Goal: Navigation & Orientation: Find specific page/section

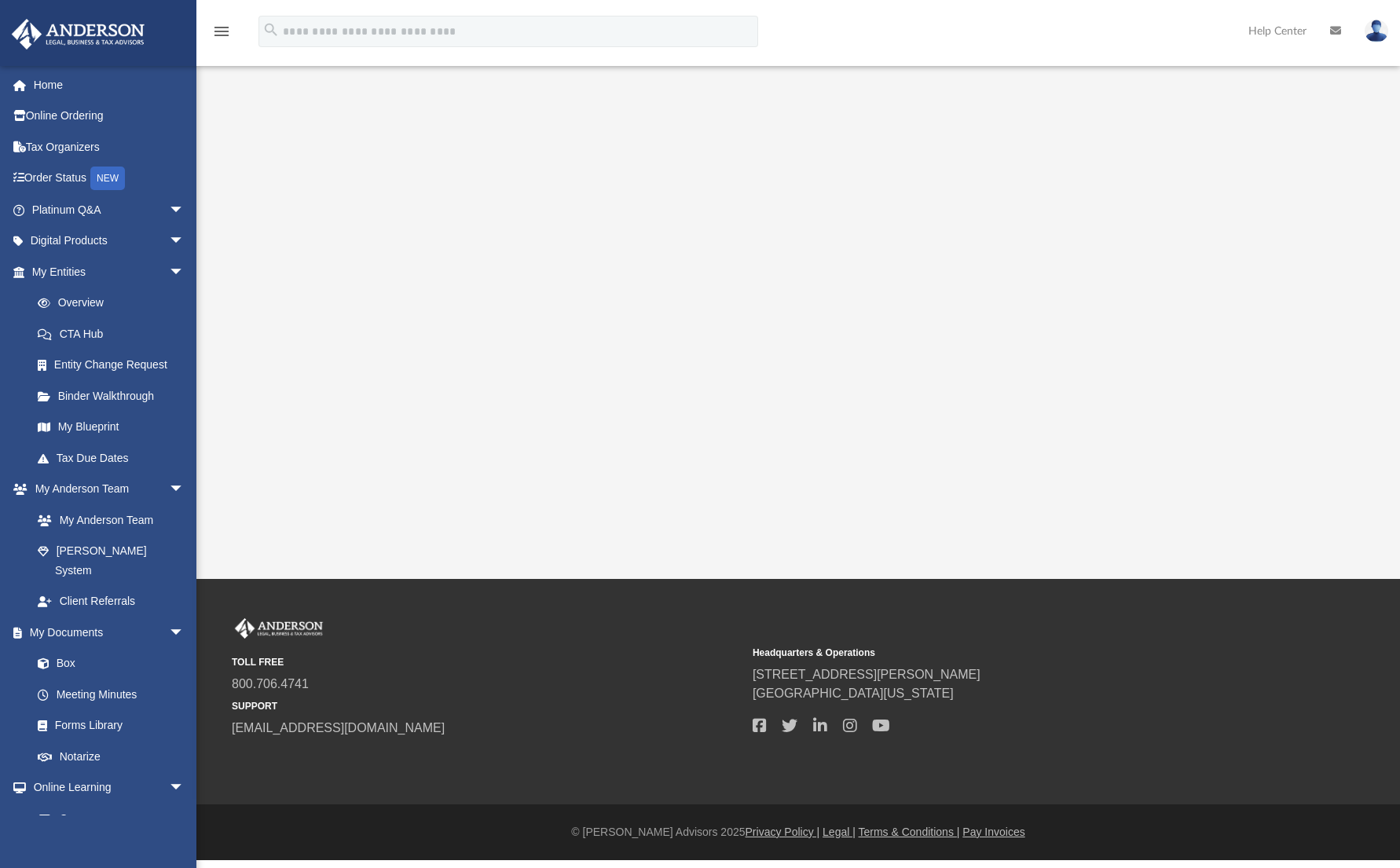
click at [69, 831] on div "[EMAIL_ADDRESS][DOMAIN_NAME] Sign Out [EMAIL_ADDRESS][DOMAIN_NAME] Home Online …" at bounding box center [98, 499] width 197 height 868
click at [106, 395] on link "Binder Walkthrough" at bounding box center [115, 396] width 186 height 32
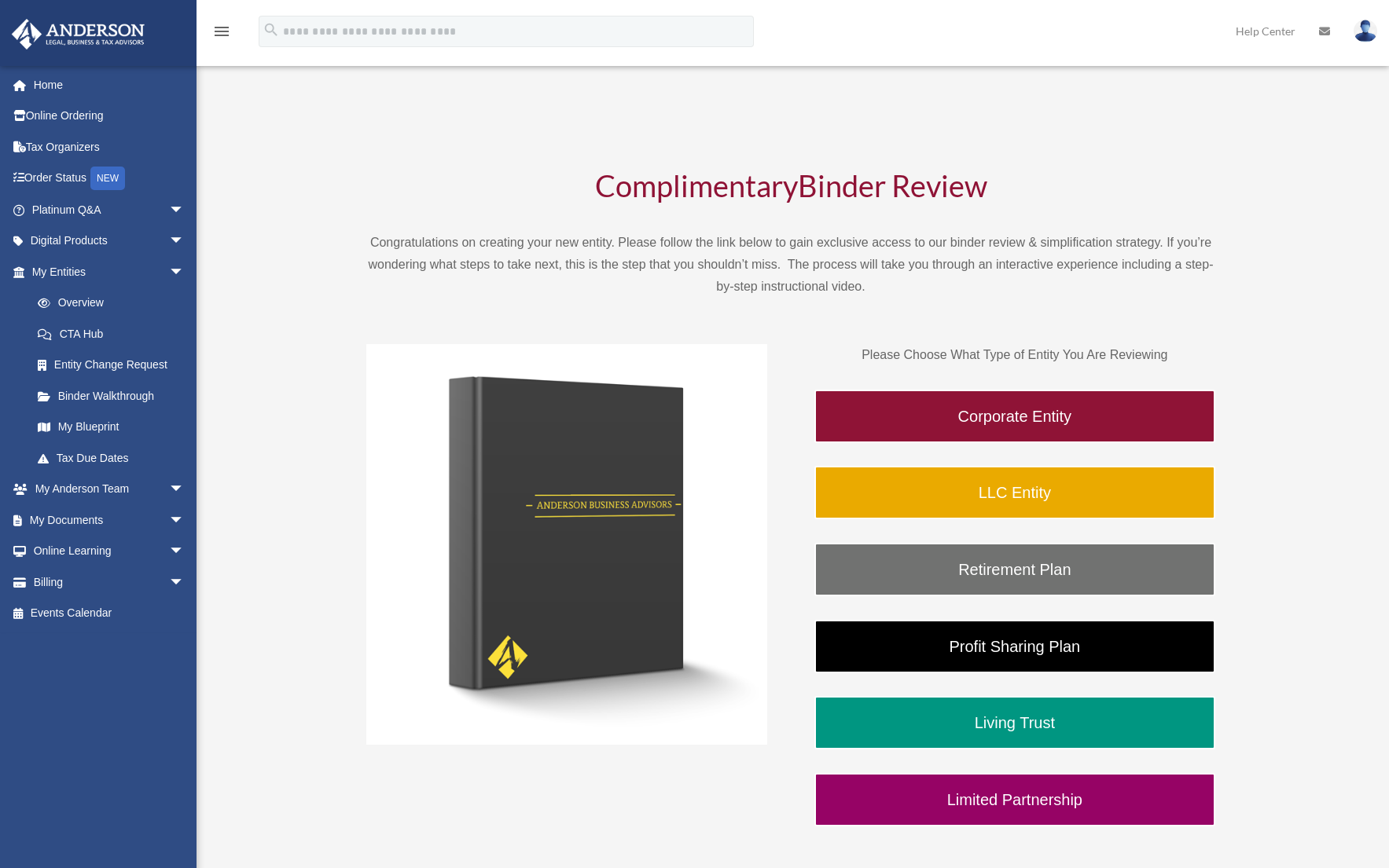
click at [1284, 342] on div "Complimentary Binder Review Congratulations on creating your new entity. Please…" at bounding box center [790, 499] width 1157 height 794
click at [169, 518] on span "arrow_drop_down" at bounding box center [185, 520] width 32 height 33
click at [67, 551] on link "Box" at bounding box center [115, 552] width 186 height 32
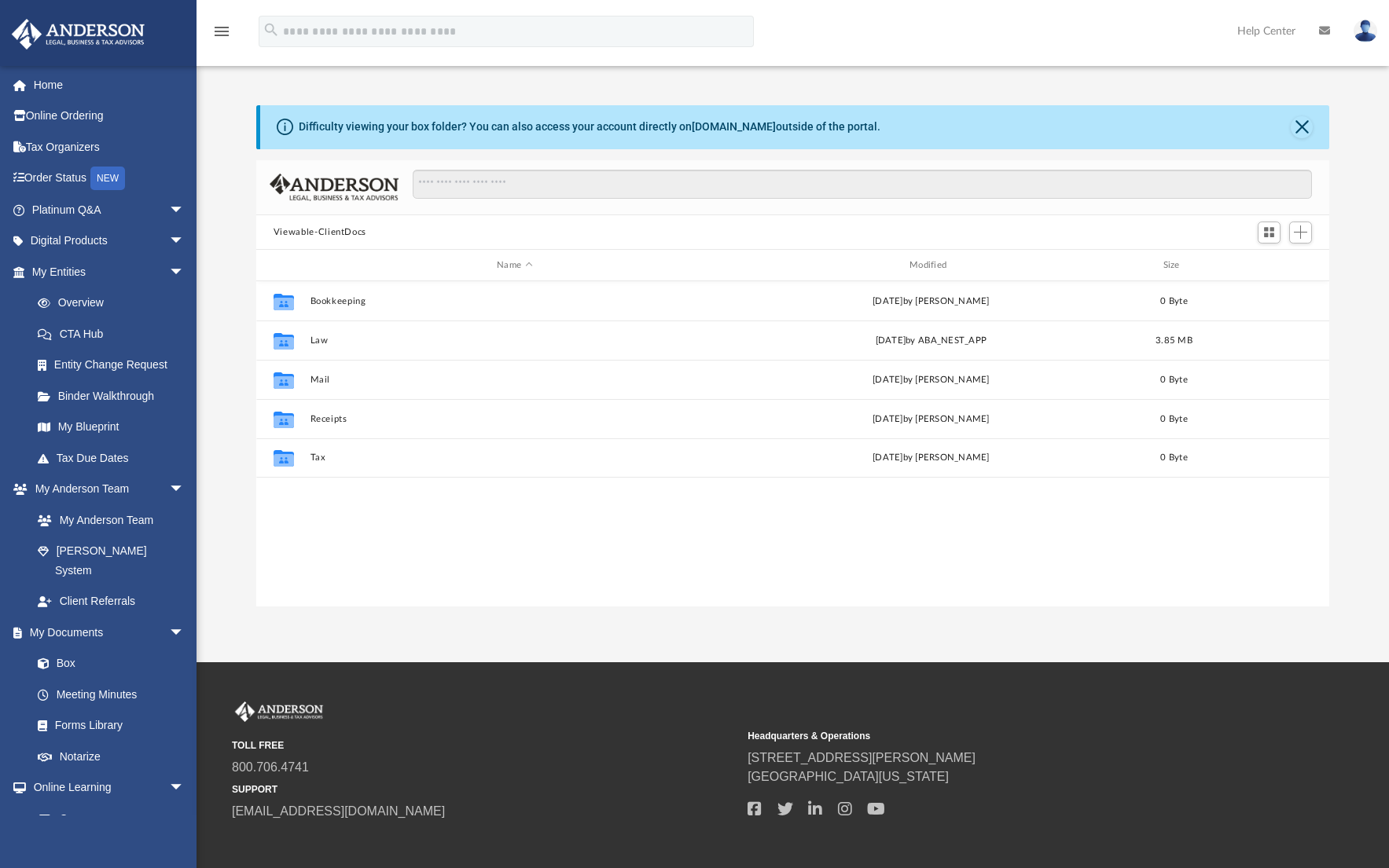
scroll to position [345, 1061]
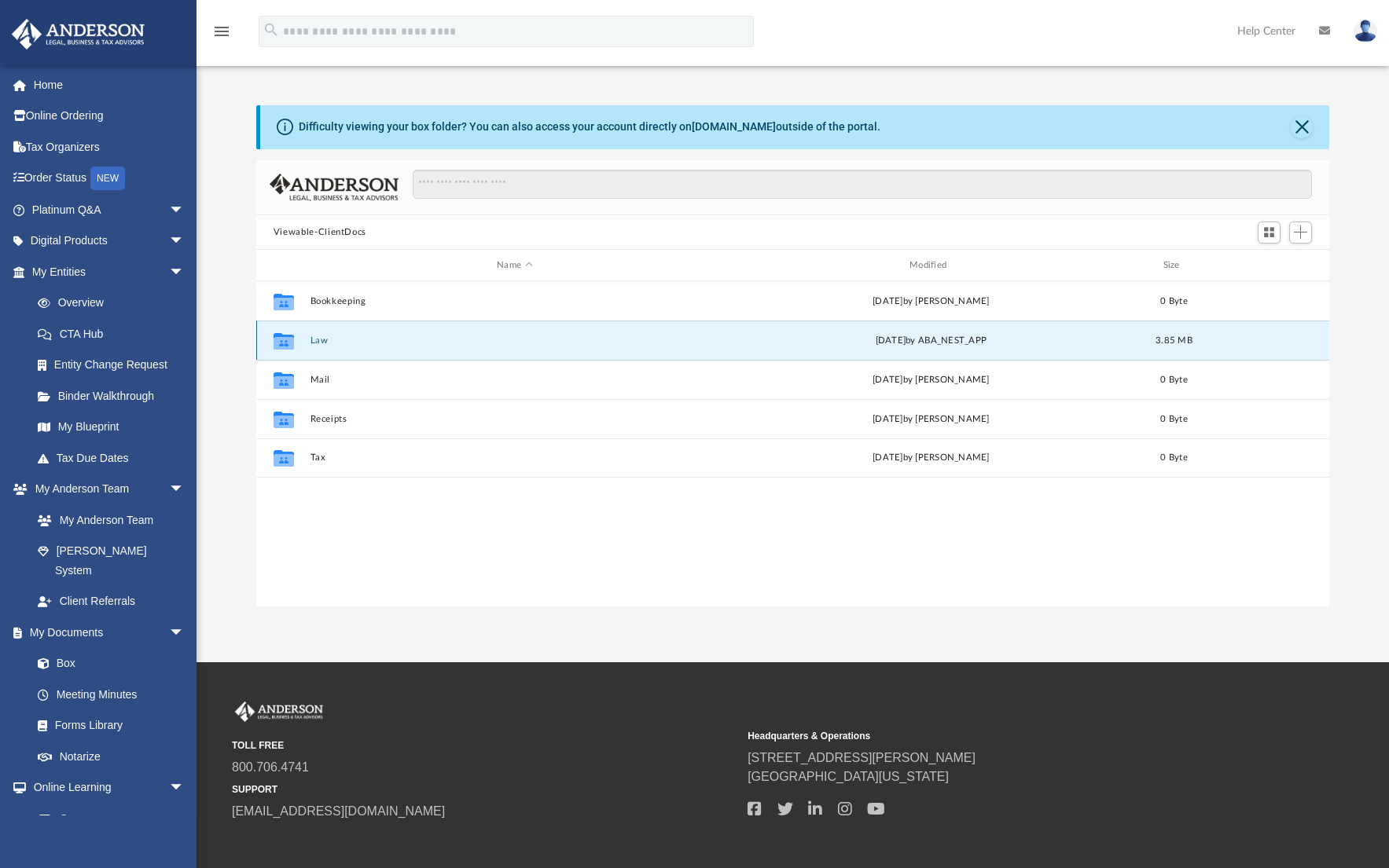
click at [326, 338] on button "Law" at bounding box center [515, 340] width 409 height 10
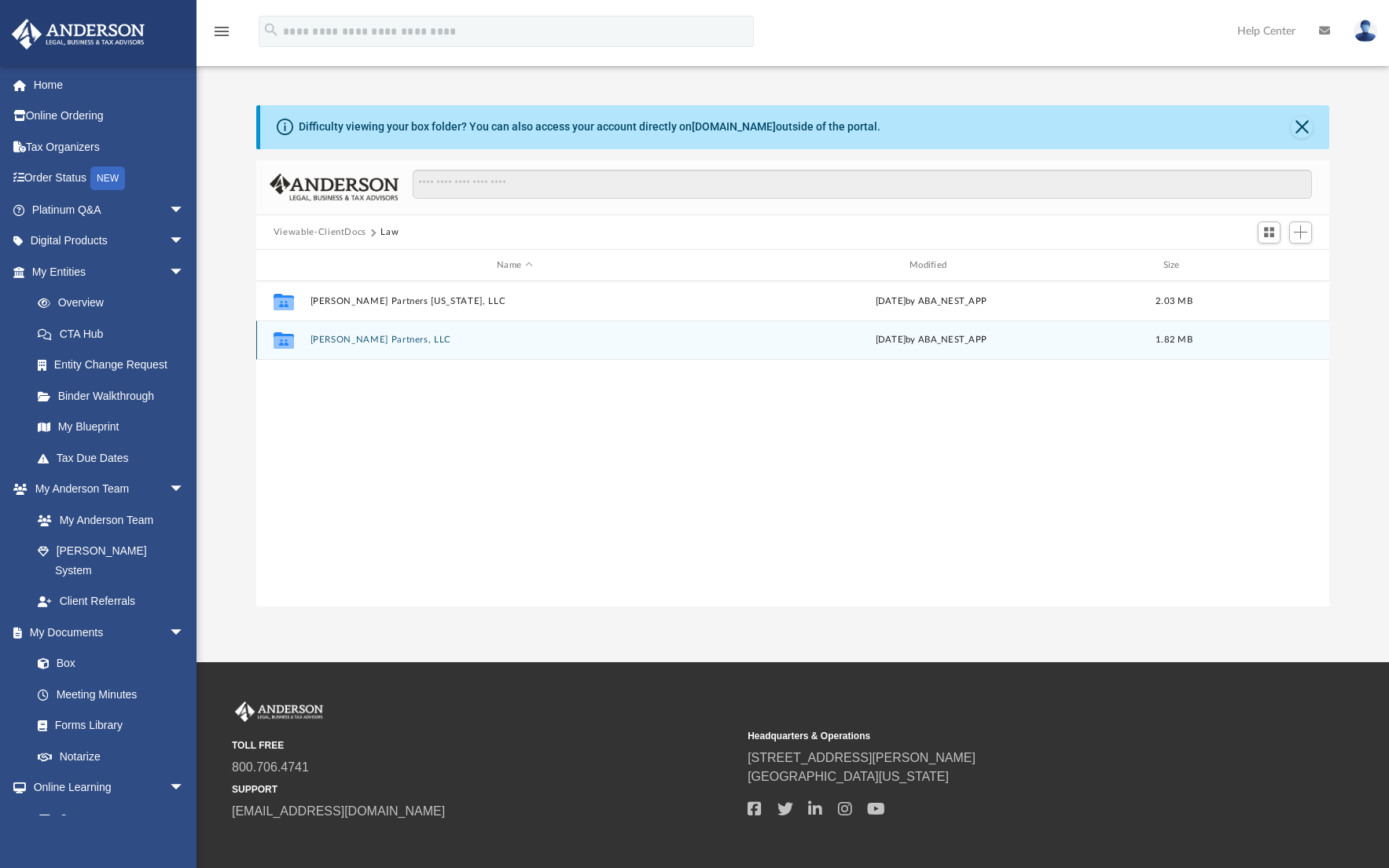
click at [359, 336] on button "Brockway Partners, LLC" at bounding box center [515, 340] width 409 height 10
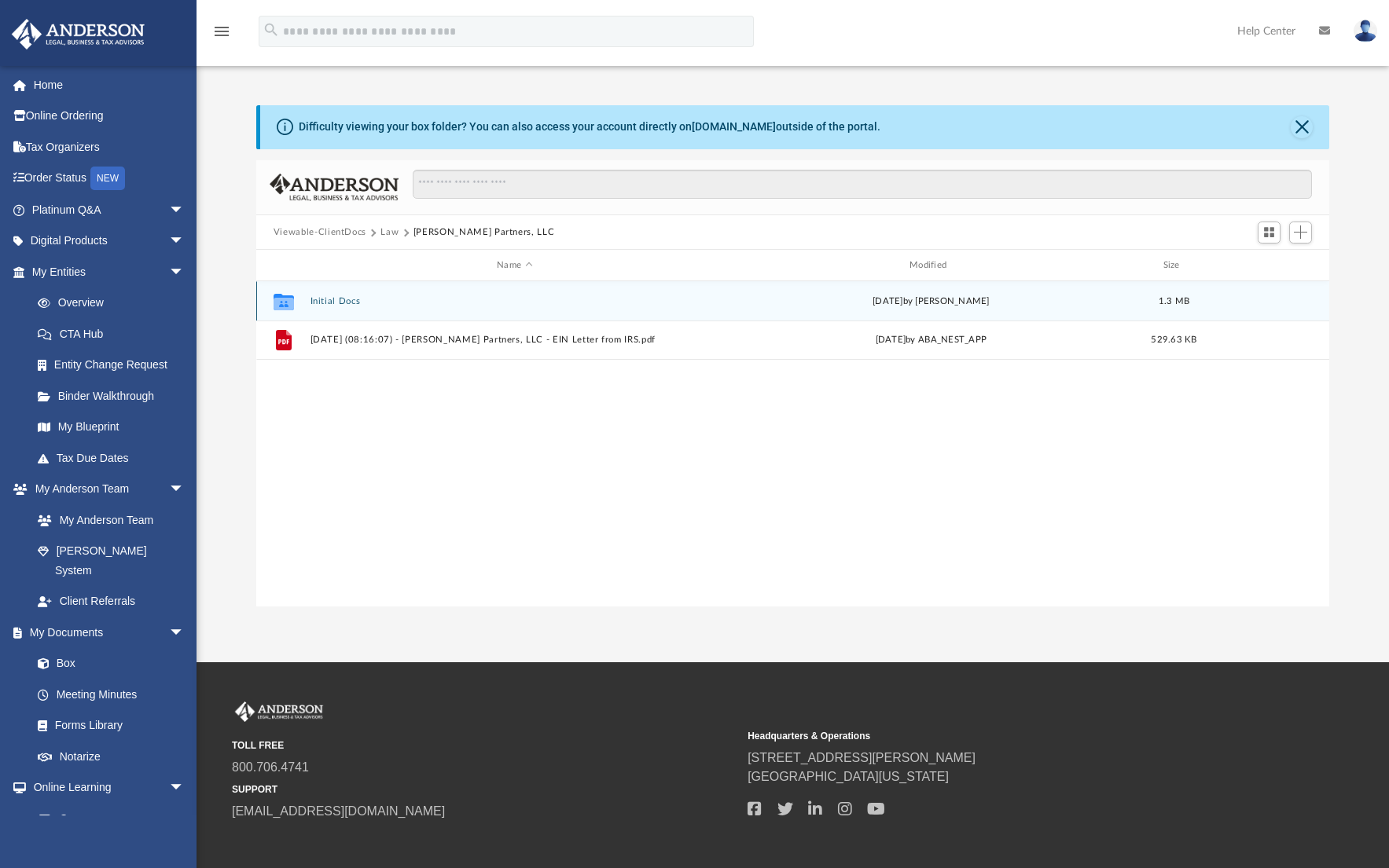
click at [327, 300] on button "Initial Docs" at bounding box center [515, 301] width 409 height 10
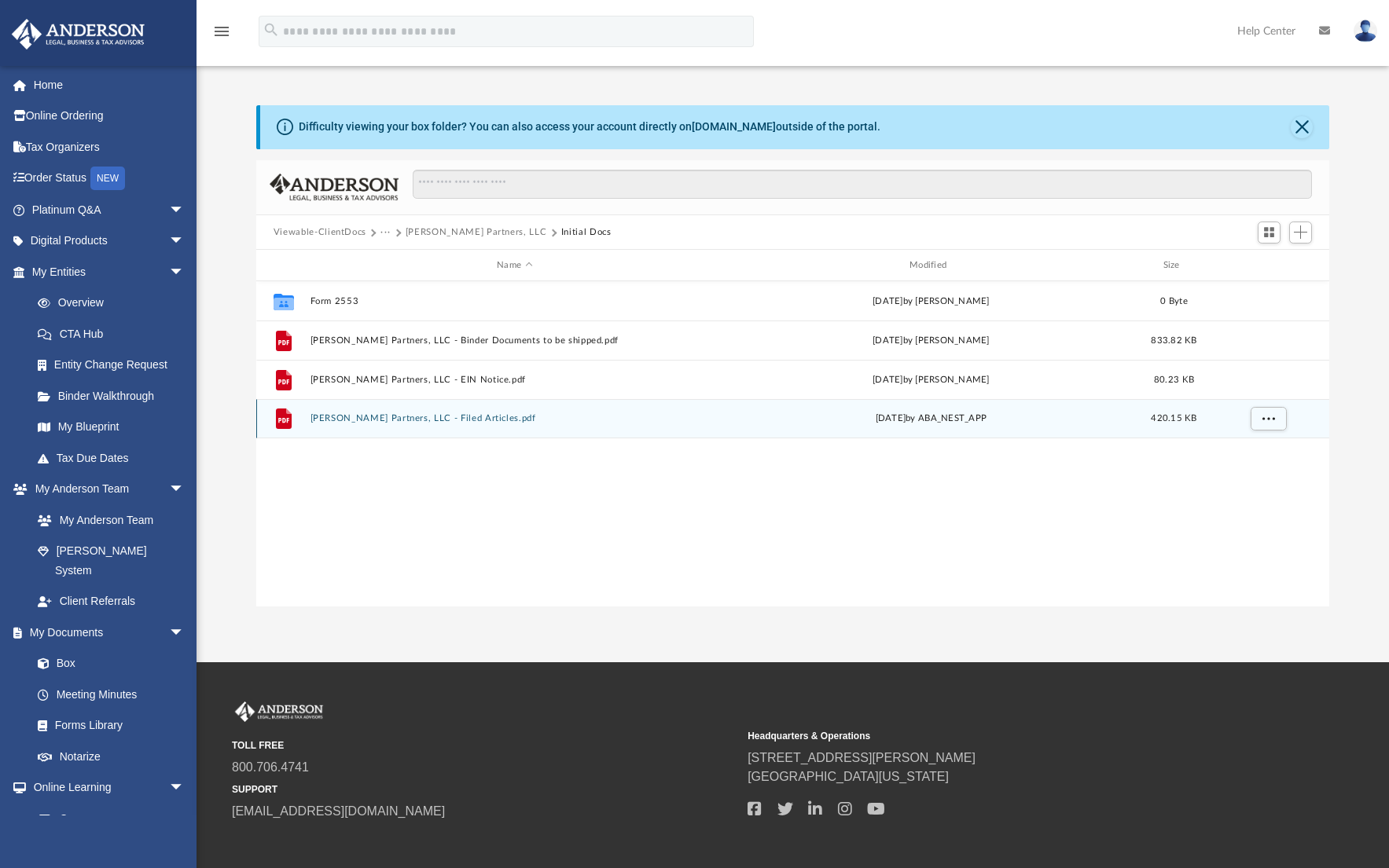
click at [446, 418] on button "Brockway Partners, LLC - Filed Articles.pdf" at bounding box center [515, 419] width 409 height 10
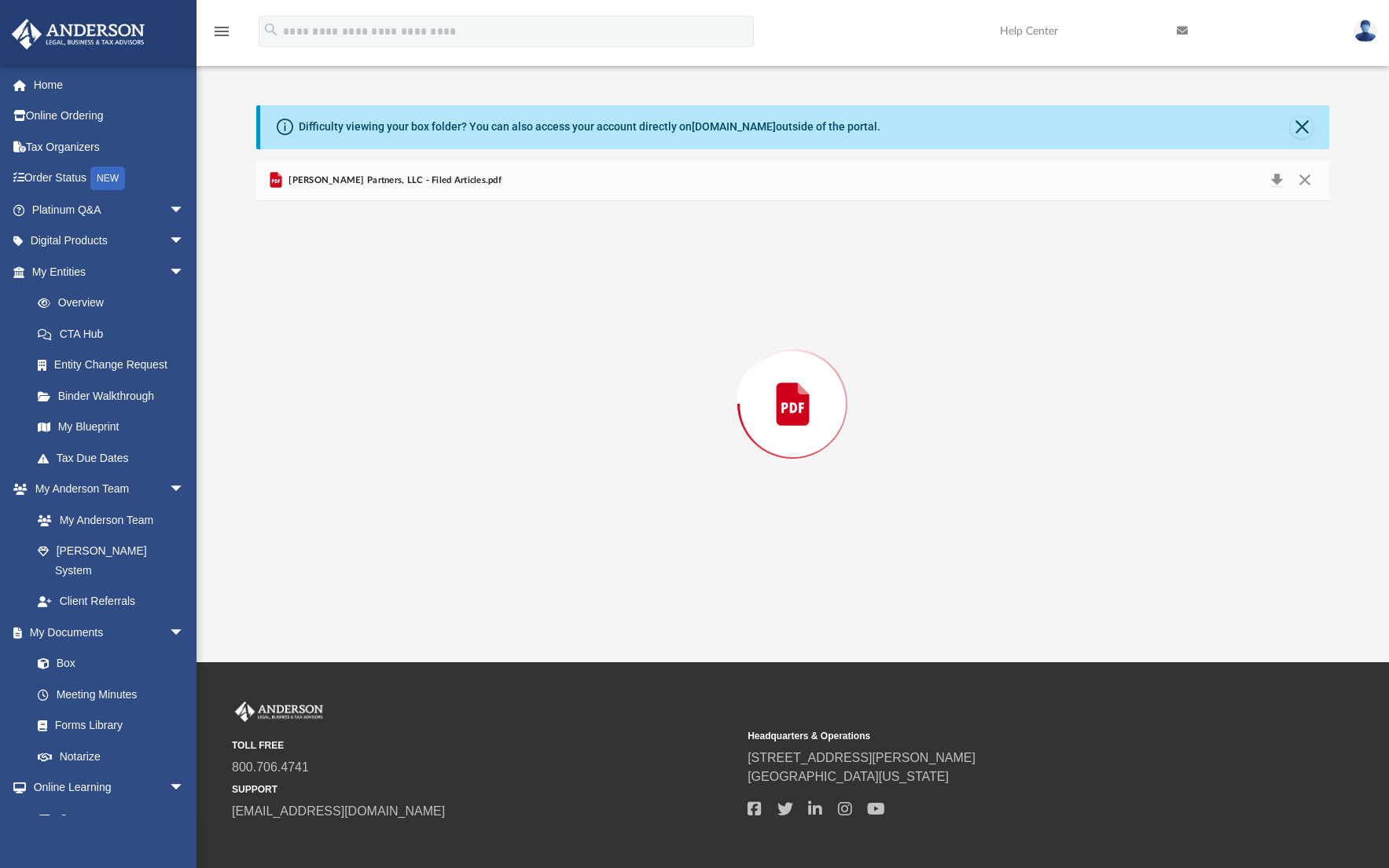
click at [446, 418] on div "Preview" at bounding box center [792, 404] width 1073 height 406
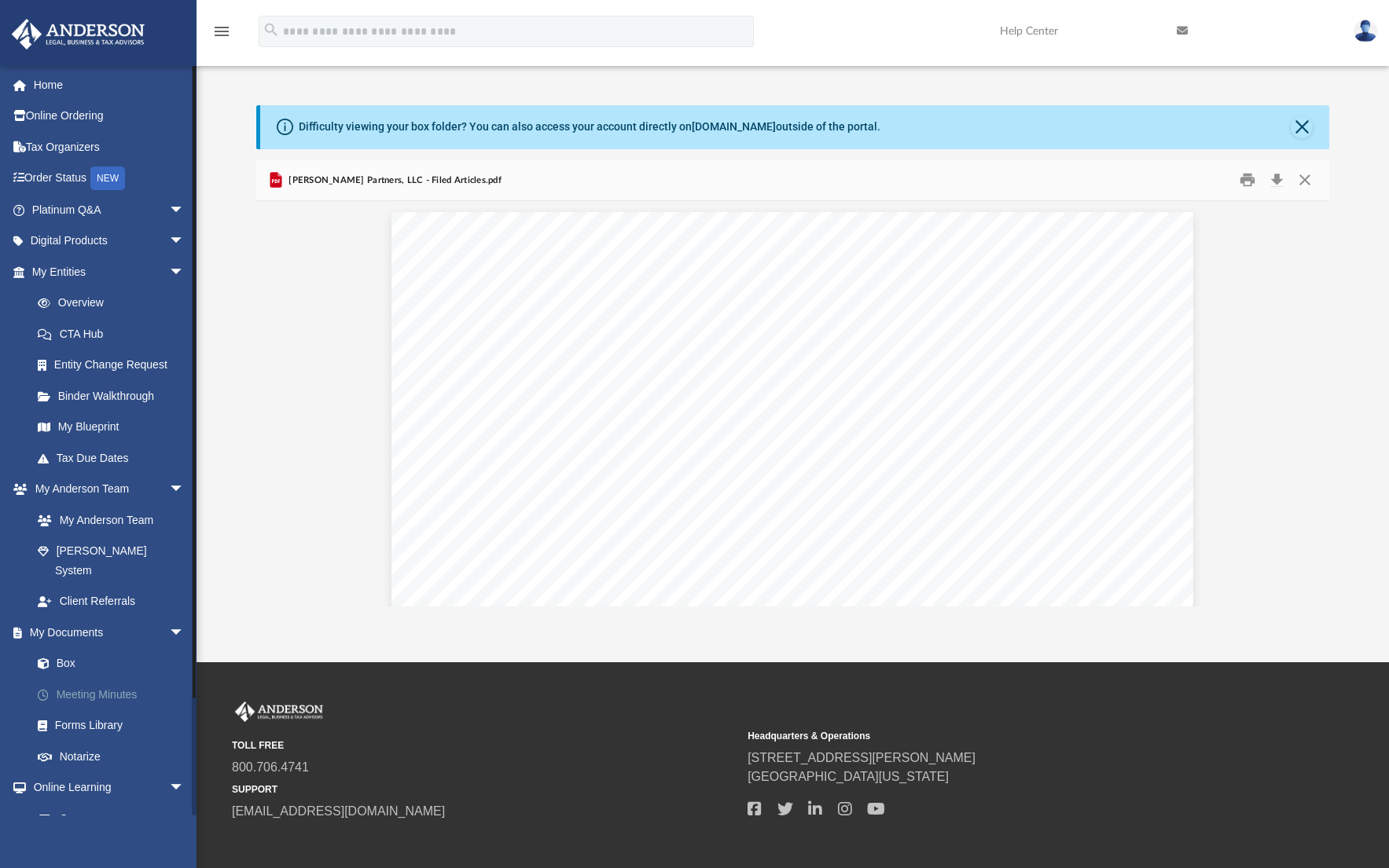
click at [101, 679] on link "Meeting Minutes" at bounding box center [115, 694] width 186 height 32
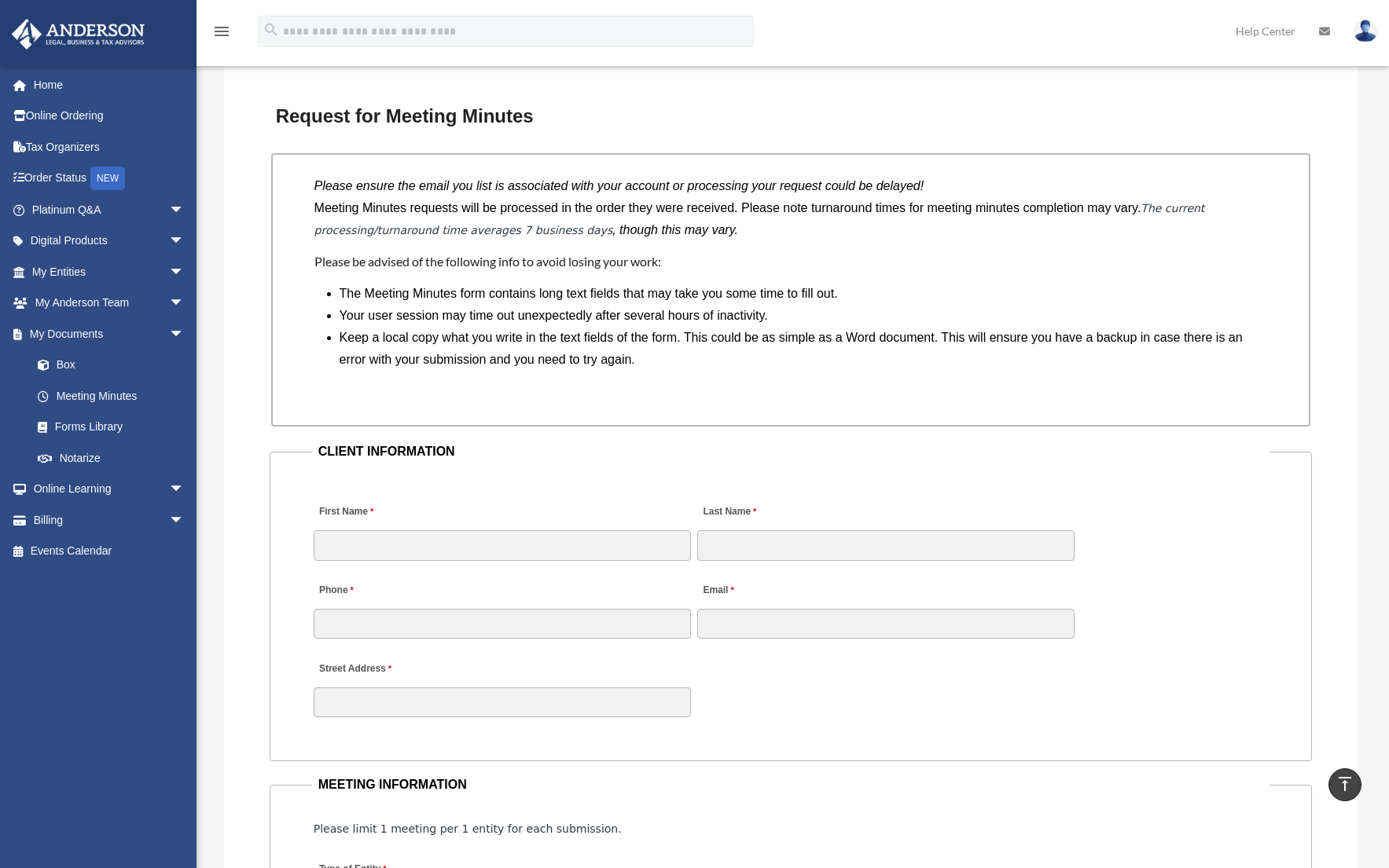
scroll to position [1181, 0]
